Goal: Find specific page/section: Find specific page/section

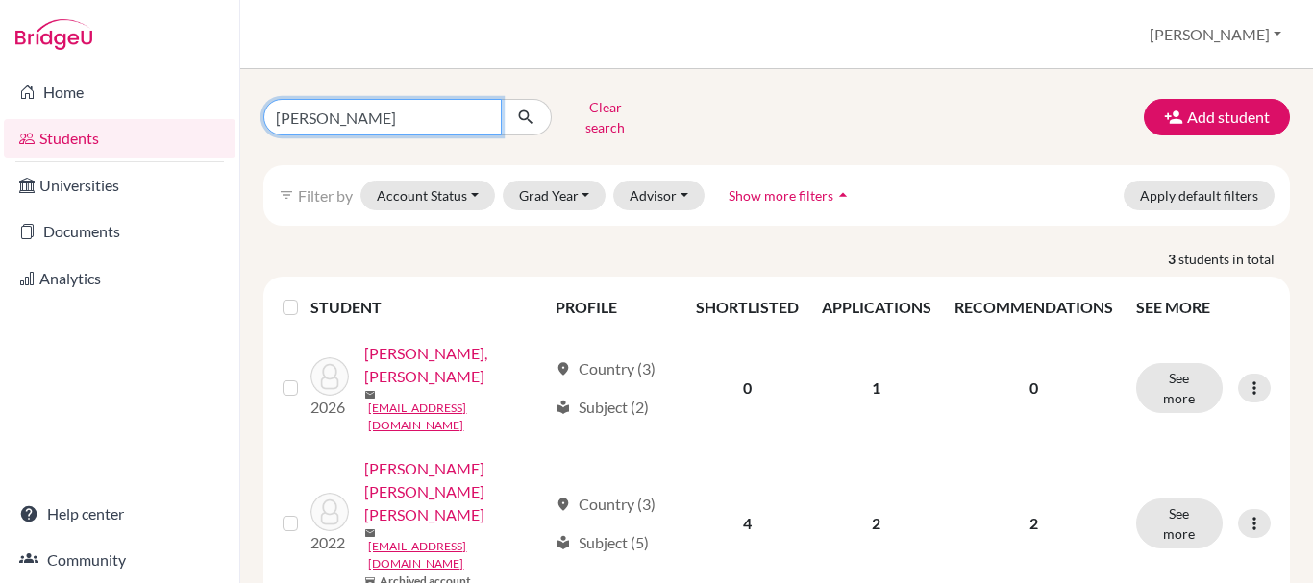
drag, startPoint x: 351, startPoint y: 119, endPoint x: 270, endPoint y: 119, distance: 80.7
click at [270, 119] on input "[PERSON_NAME]" at bounding box center [382, 117] width 238 height 37
type input "tianna"
click button "submit" at bounding box center [526, 117] width 51 height 37
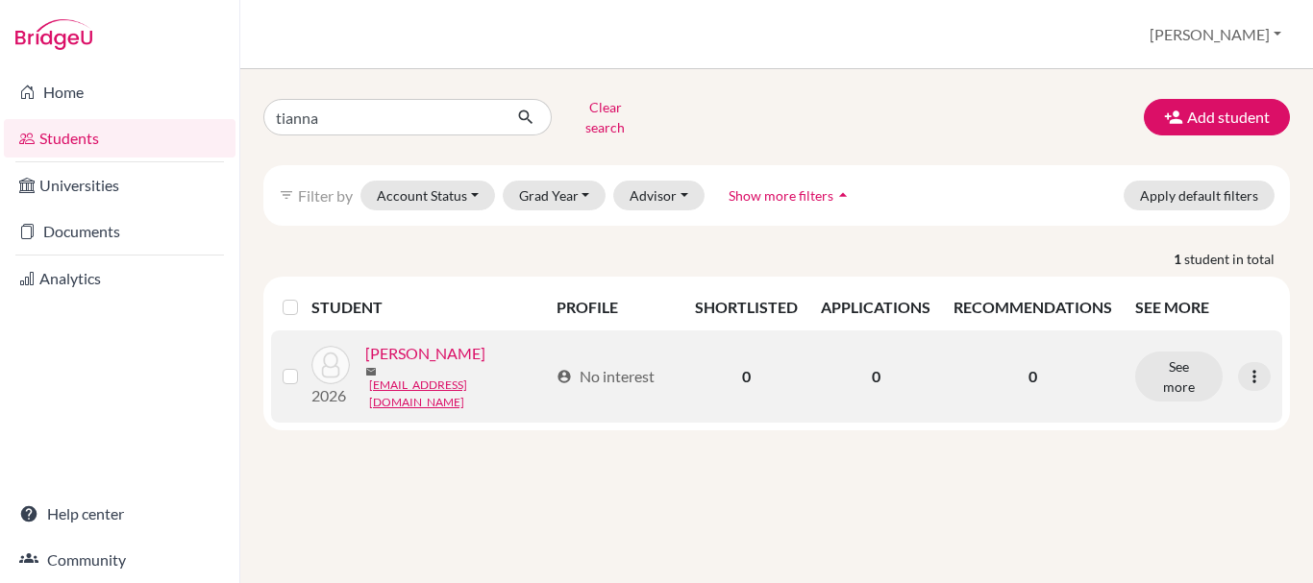
click at [451, 356] on link "[PERSON_NAME]" at bounding box center [425, 353] width 120 height 23
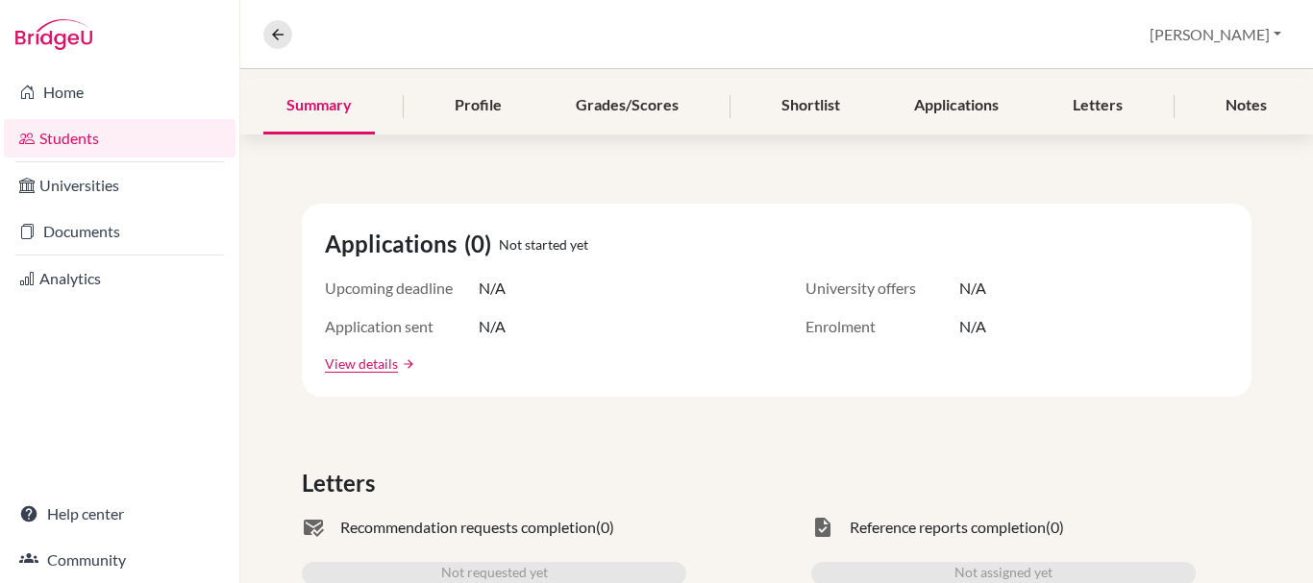
scroll to position [96, 0]
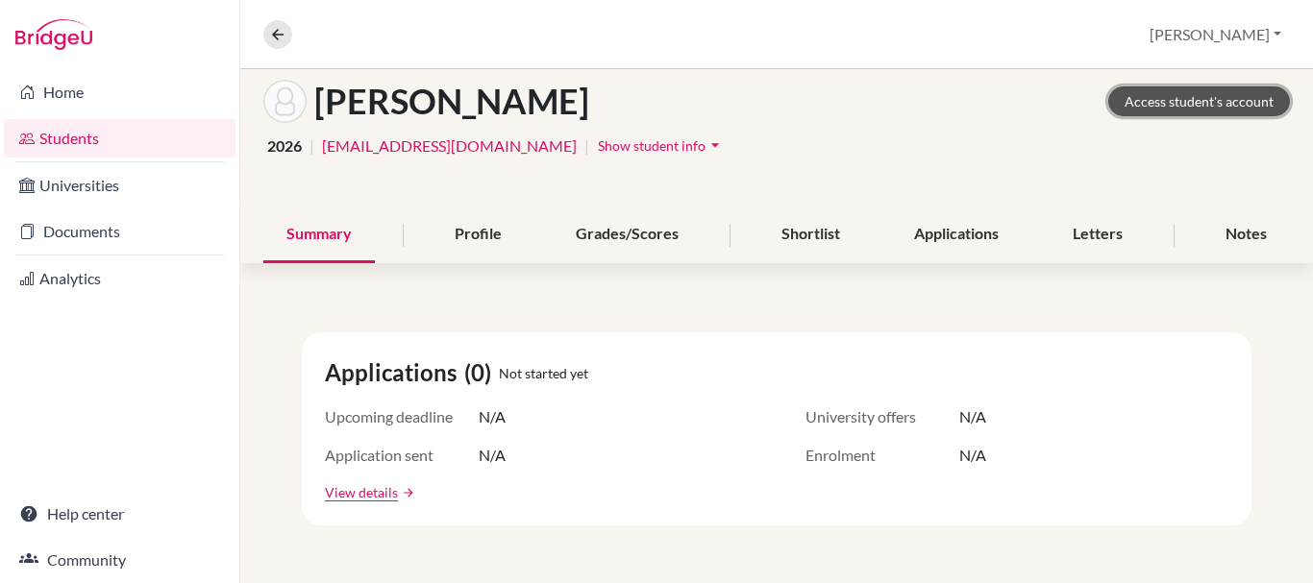
click at [1176, 107] on link "Access student's account" at bounding box center [1199, 102] width 182 height 30
